Goal: Navigation & Orientation: Find specific page/section

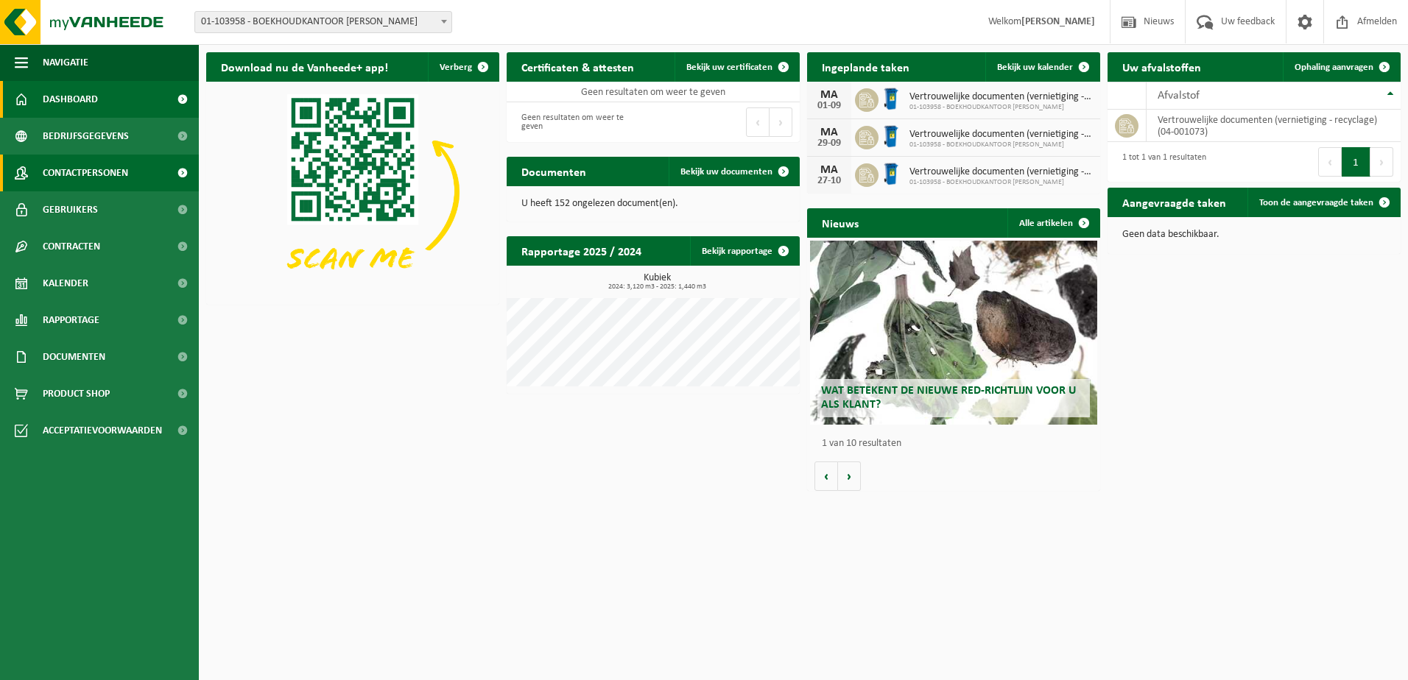
click at [95, 171] on span "Contactpersonen" at bounding box center [85, 173] width 85 height 37
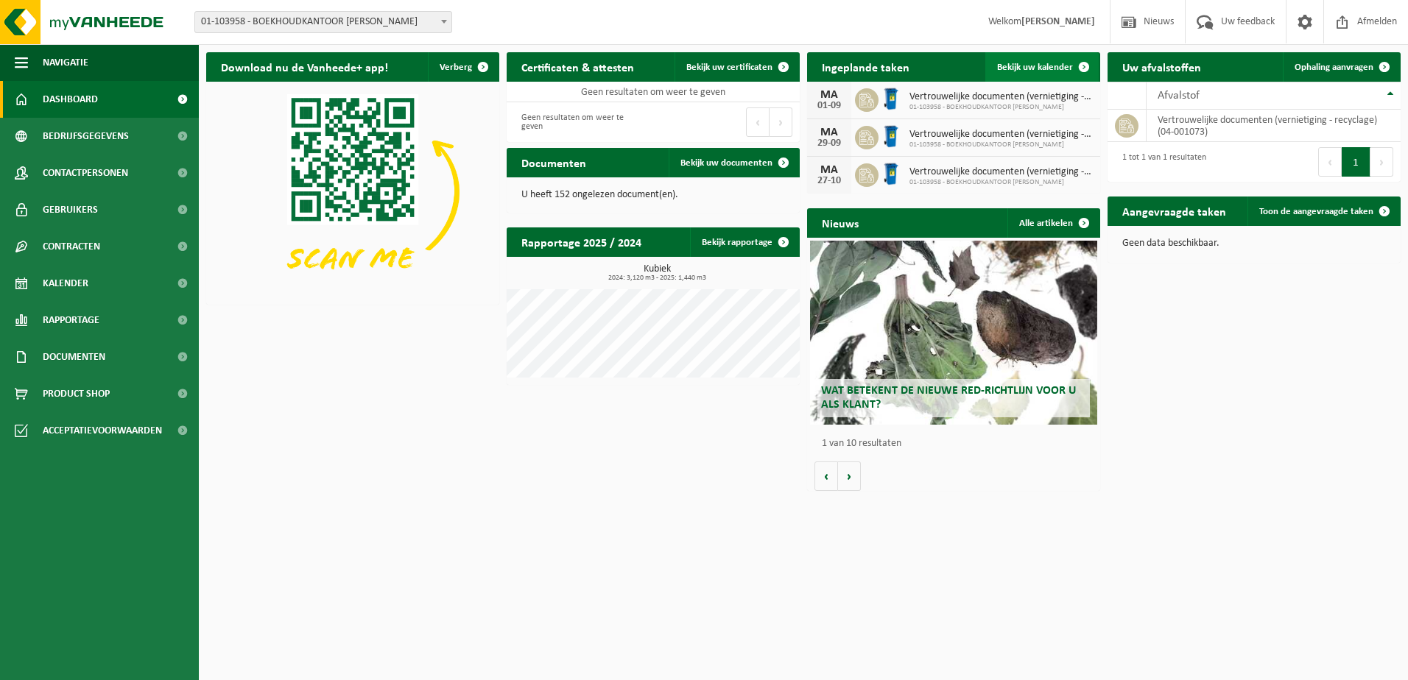
click at [1040, 66] on span "Bekijk uw kalender" at bounding box center [1035, 68] width 76 height 10
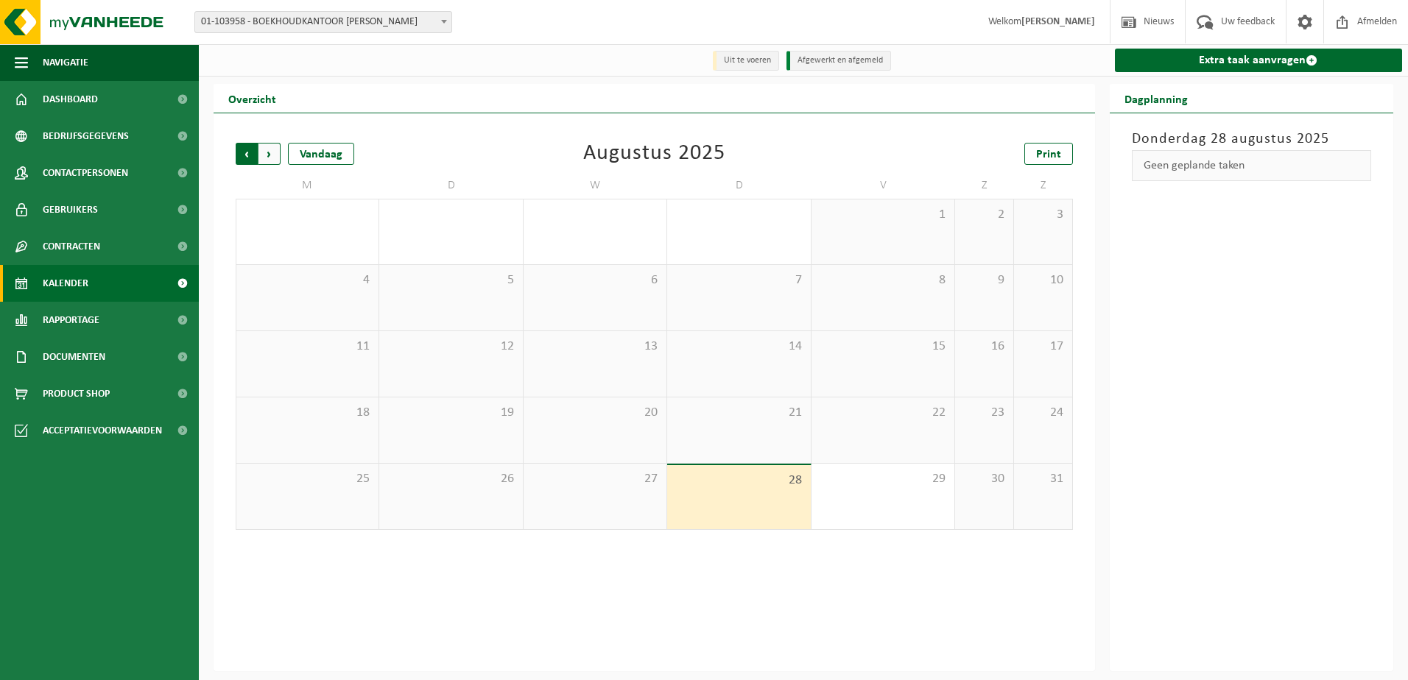
click at [270, 153] on span "Volgende" at bounding box center [269, 154] width 22 height 22
